Goal: Information Seeking & Learning: Learn about a topic

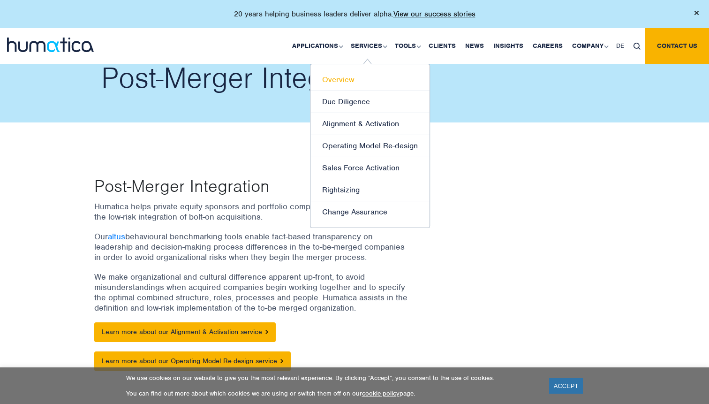
click at [349, 77] on link "Overview" at bounding box center [370, 80] width 119 height 22
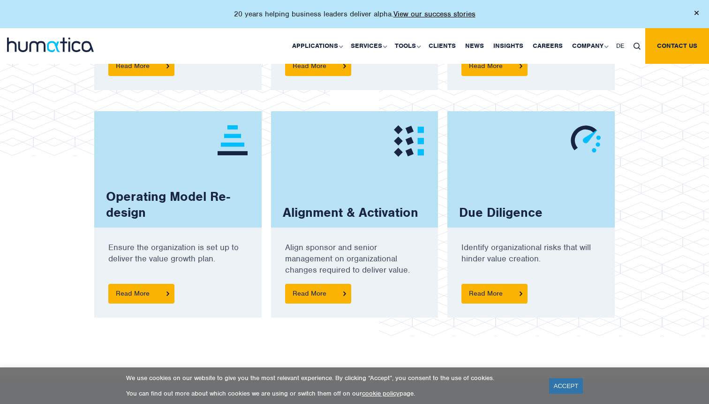
scroll to position [818, 0]
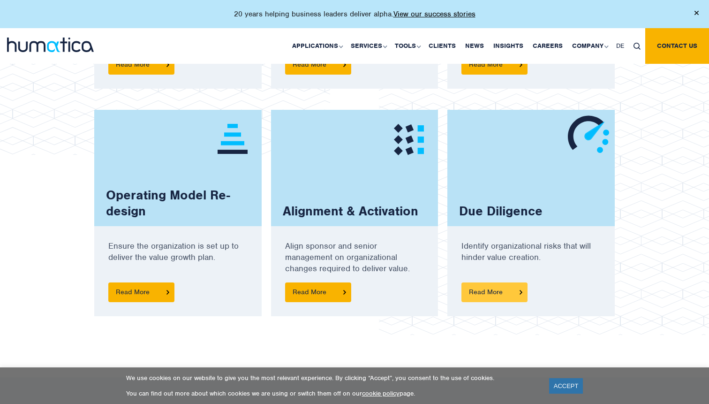
click at [504, 298] on span "Read More" at bounding box center [495, 292] width 66 height 20
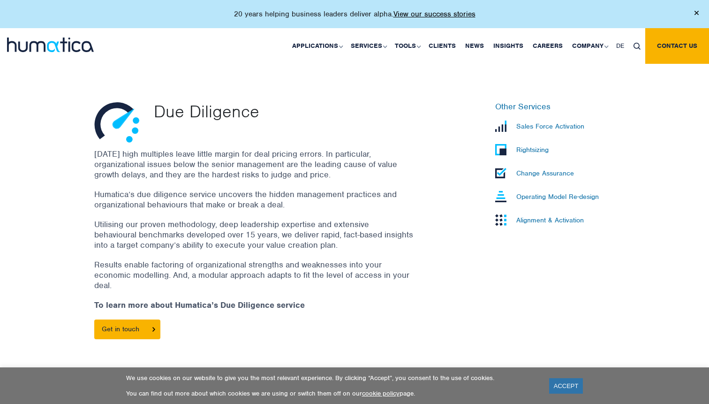
scroll to position [282, 0]
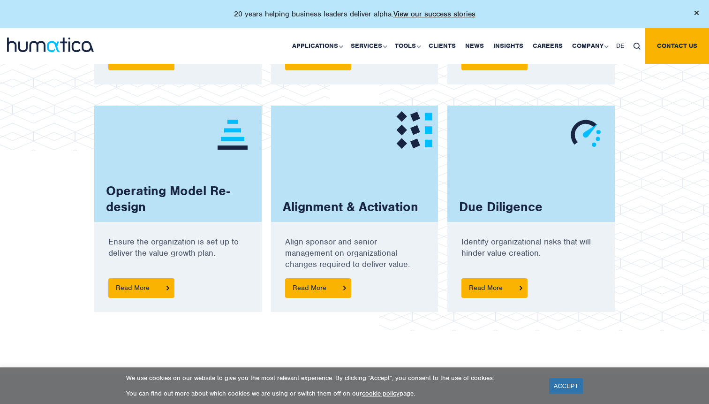
scroll to position [771, 0]
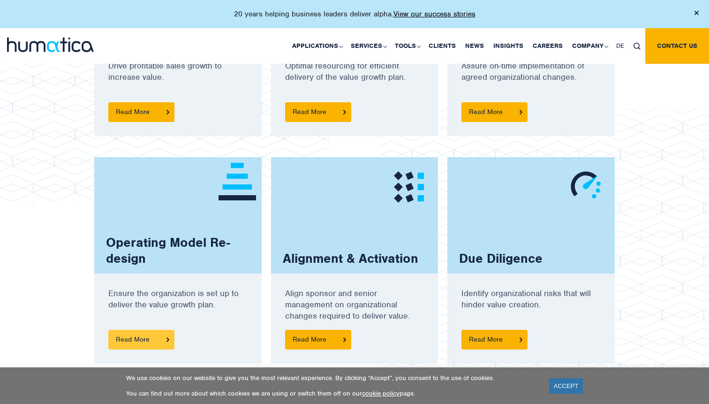
click at [151, 345] on span "Read More" at bounding box center [141, 340] width 66 height 20
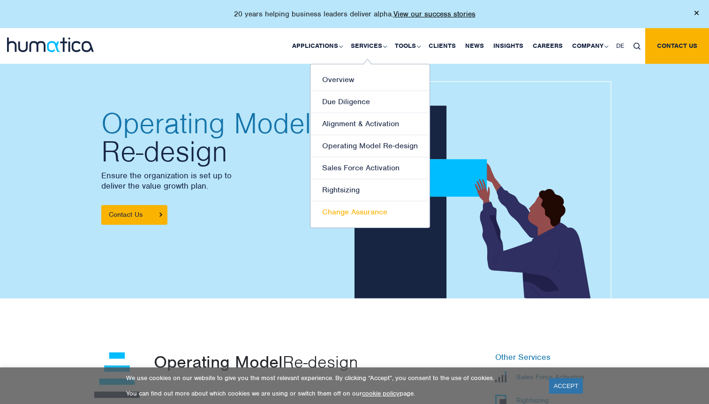
click at [371, 207] on link "Change Assurance" at bounding box center [370, 212] width 119 height 22
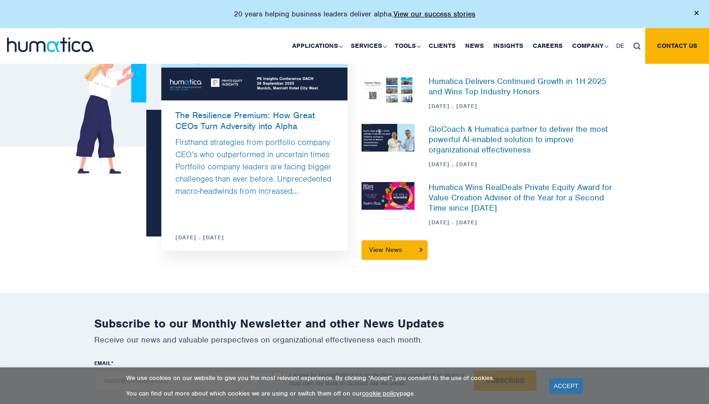
scroll to position [893, 0]
